Goal: Task Accomplishment & Management: Manage account settings

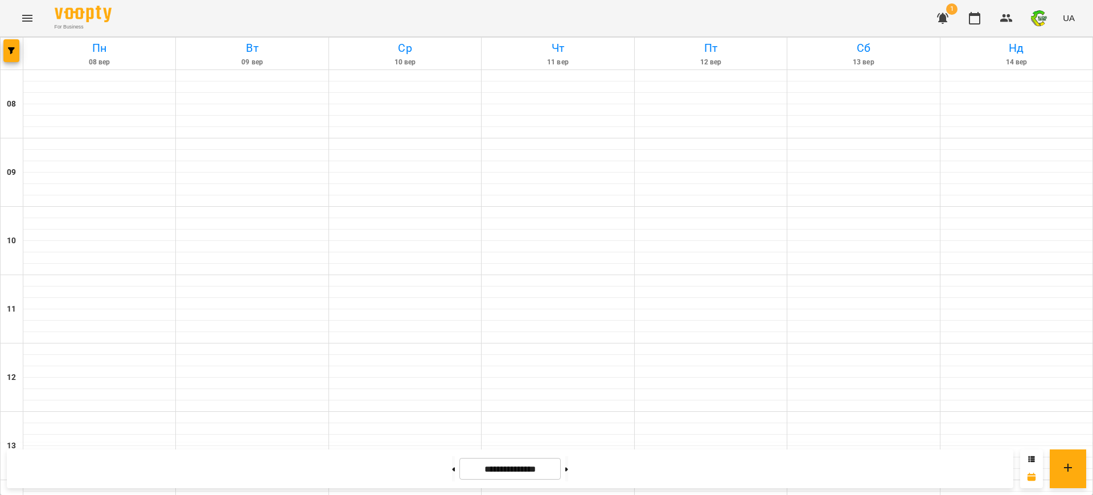
click at [940, 16] on icon "button" at bounding box center [943, 18] width 14 height 14
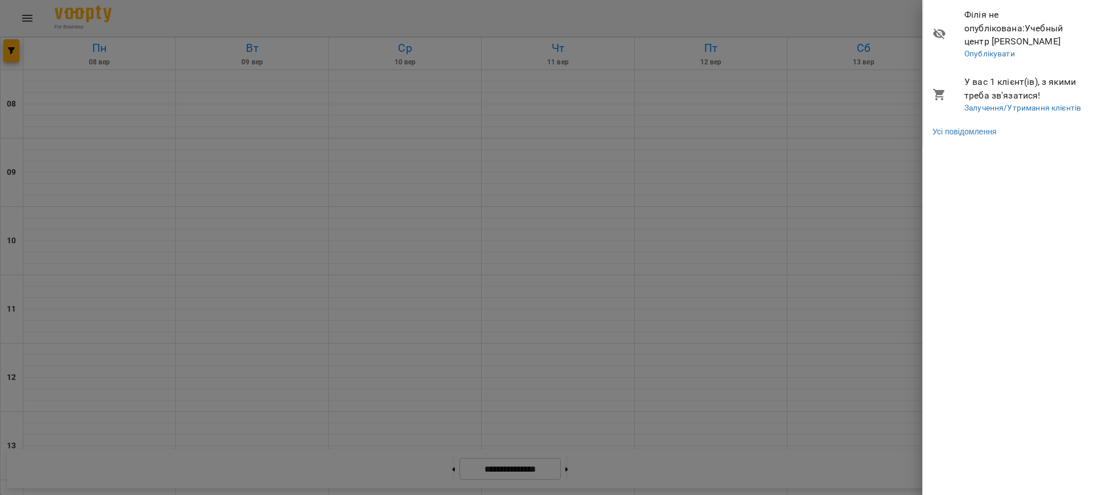
click at [940, 16] on div at bounding box center [546, 247] width 1093 height 495
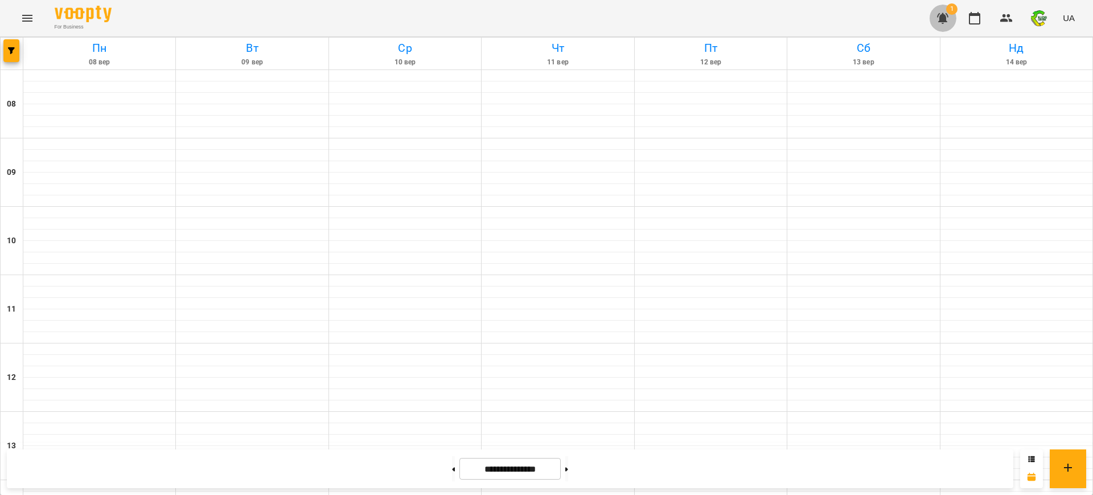
click at [940, 16] on icon "button" at bounding box center [943, 18] width 14 height 14
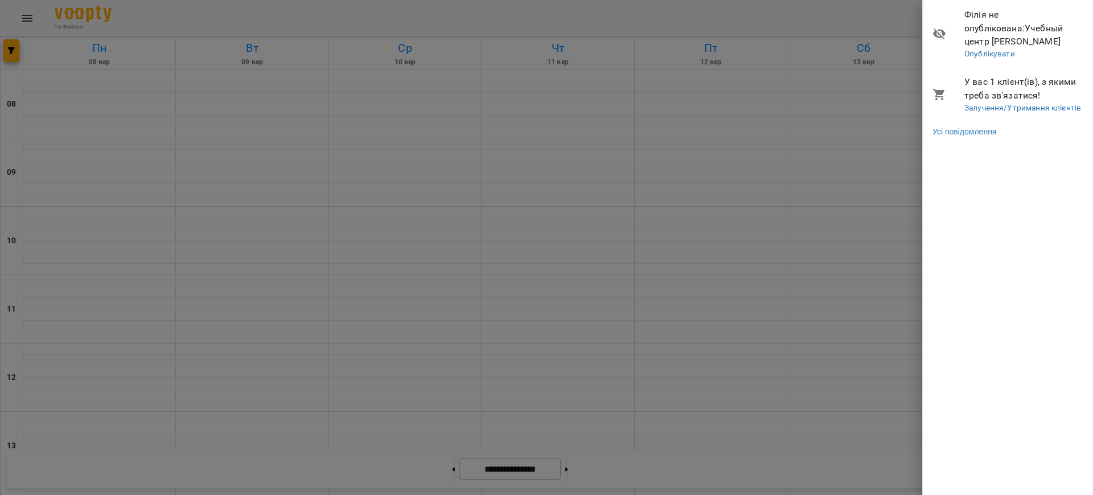
click at [894, 11] on div at bounding box center [546, 247] width 1093 height 495
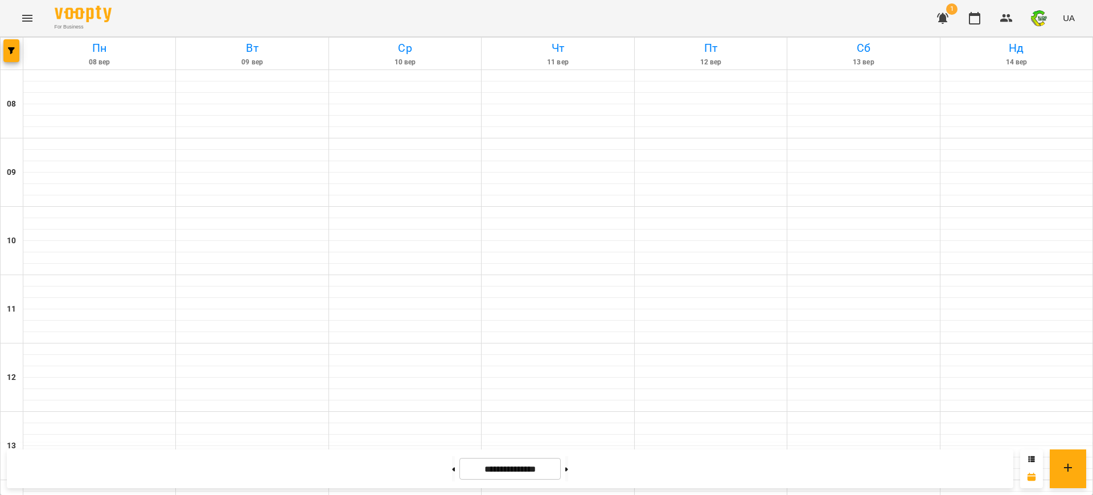
scroll to position [569, 0]
click at [23, 19] on icon "Menu" at bounding box center [27, 18] width 14 height 14
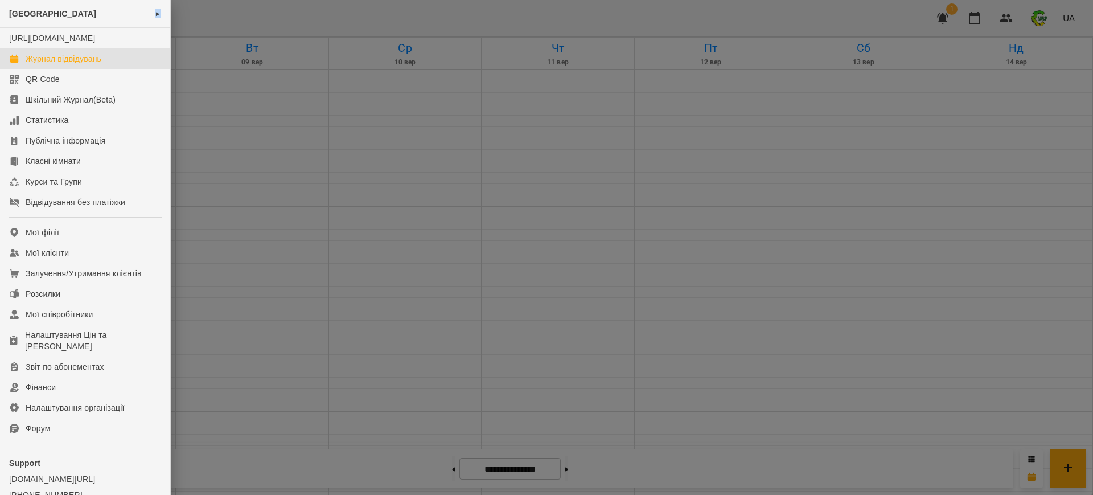
click at [23, 19] on div "Rudenko CENTER ►" at bounding box center [85, 14] width 170 height 28
click at [52, 258] on div "Мої клієнти" at bounding box center [47, 252] width 43 height 11
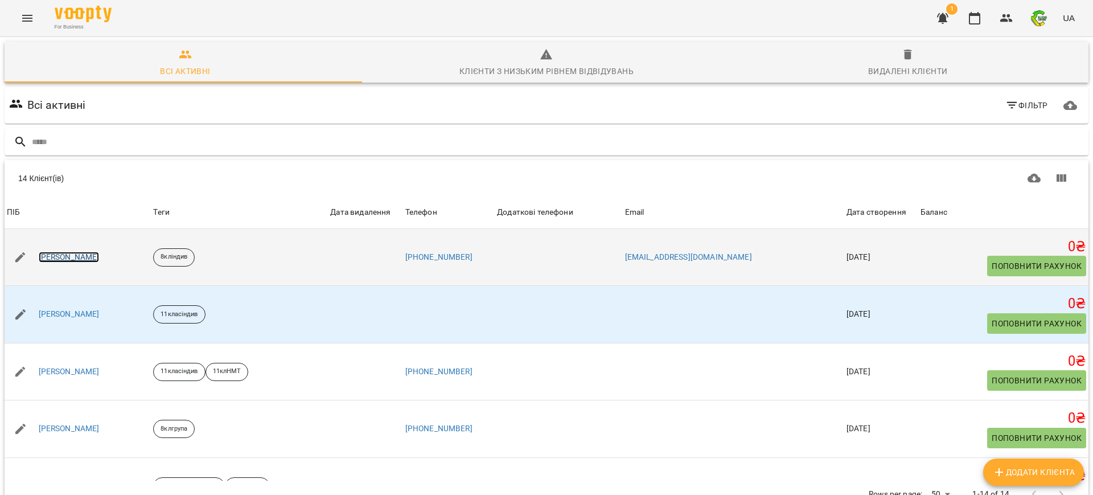
click at [76, 257] on link "[PERSON_NAME]" at bounding box center [69, 257] width 61 height 11
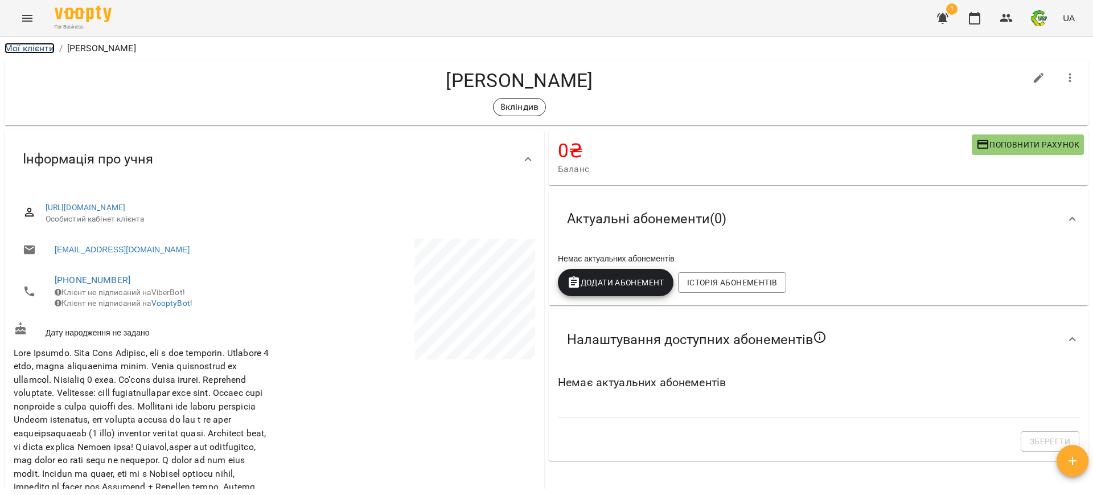
click at [31, 47] on link "Мої клієнти" at bounding box center [30, 48] width 50 height 11
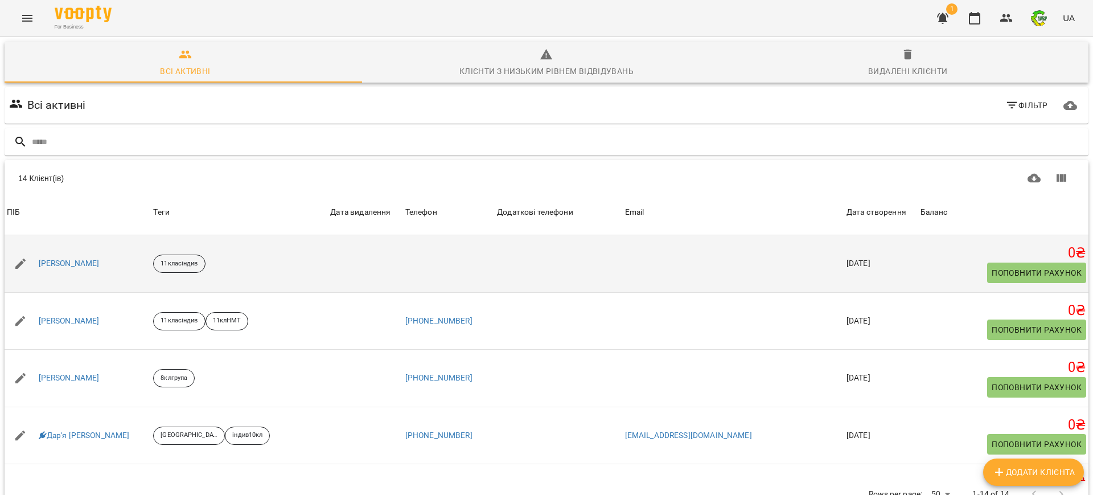
scroll to position [71, 0]
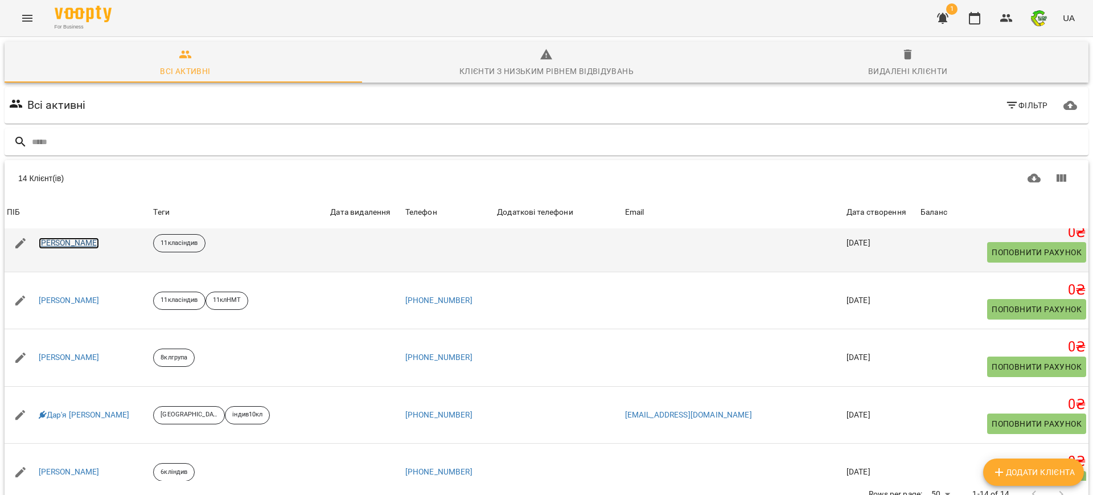
click at [94, 246] on link "[PERSON_NAME]" at bounding box center [69, 242] width 61 height 11
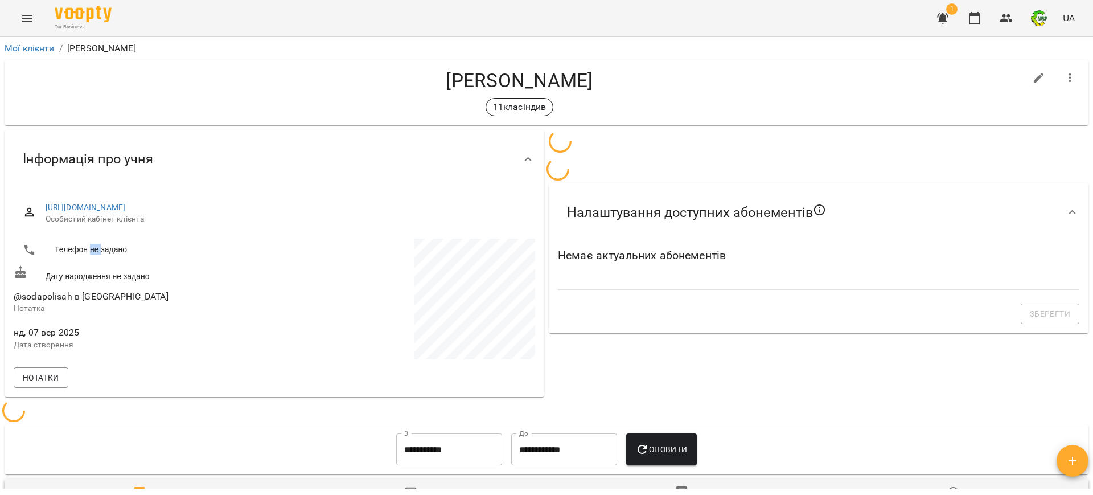
click at [94, 246] on li "Телефон не задано" at bounding box center [143, 249] width 258 height 23
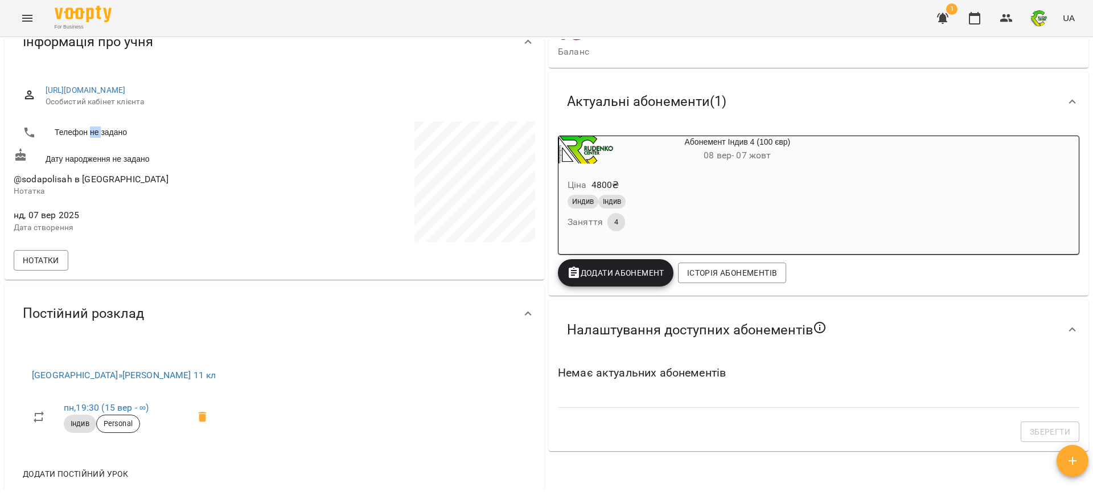
scroll to position [110, 0]
